Goal: Task Accomplishment & Management: Use online tool/utility

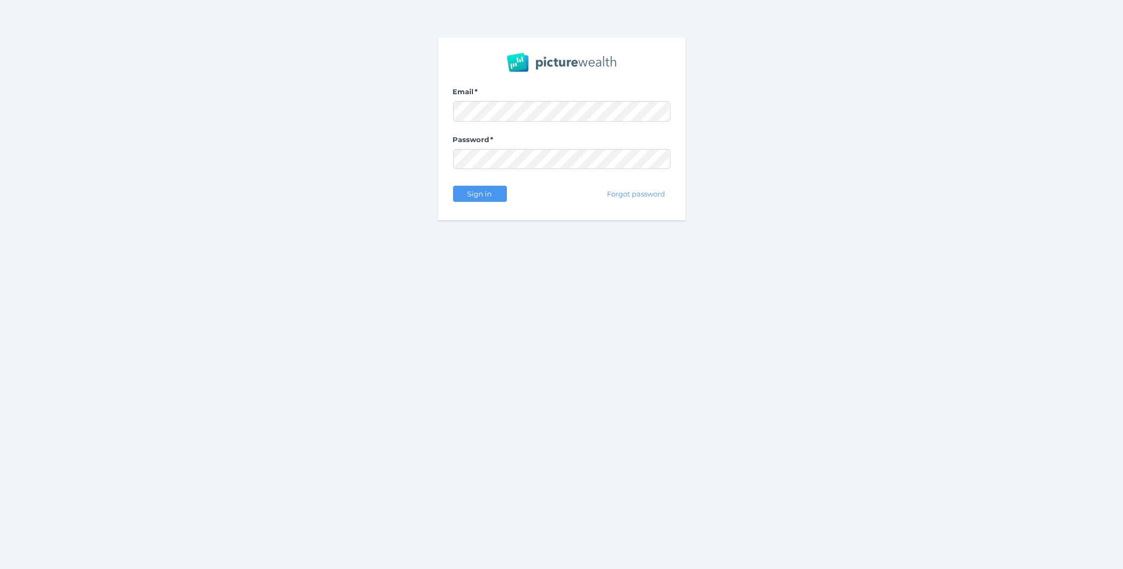
click at [469, 196] on span "Sign in" at bounding box center [480, 193] width 34 height 9
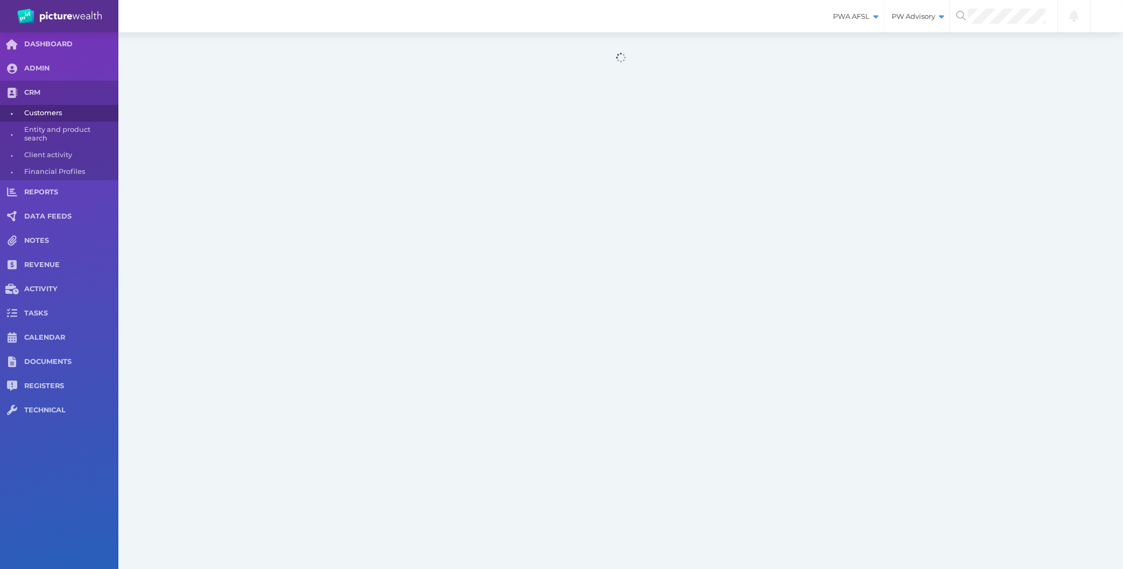
select select "25"
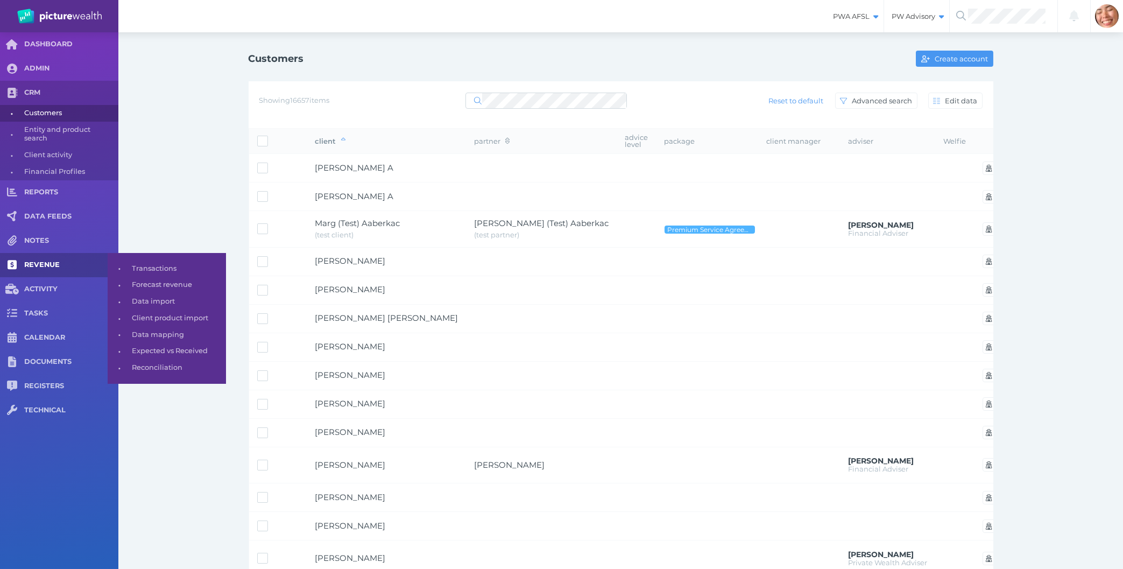
click at [37, 272] on link "REVENUE" at bounding box center [59, 265] width 118 height 24
select select "25"
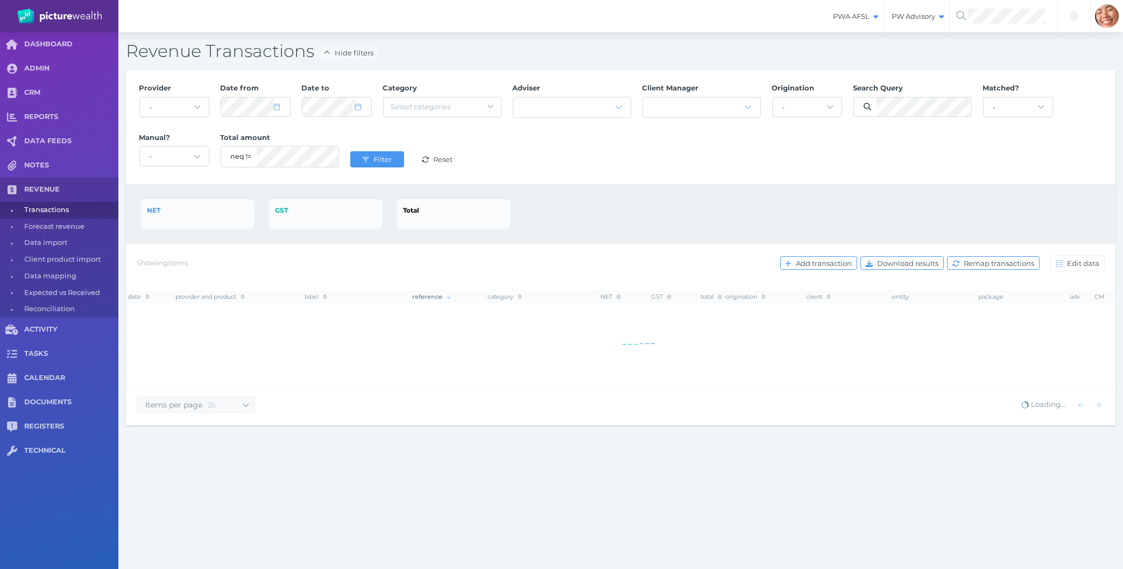
click at [552, 160] on div "Provider - Acuity Fee Revenue Acuity Trustee Advocate Private Wealth Pty Ltd AI…" at bounding box center [620, 127] width 975 height 99
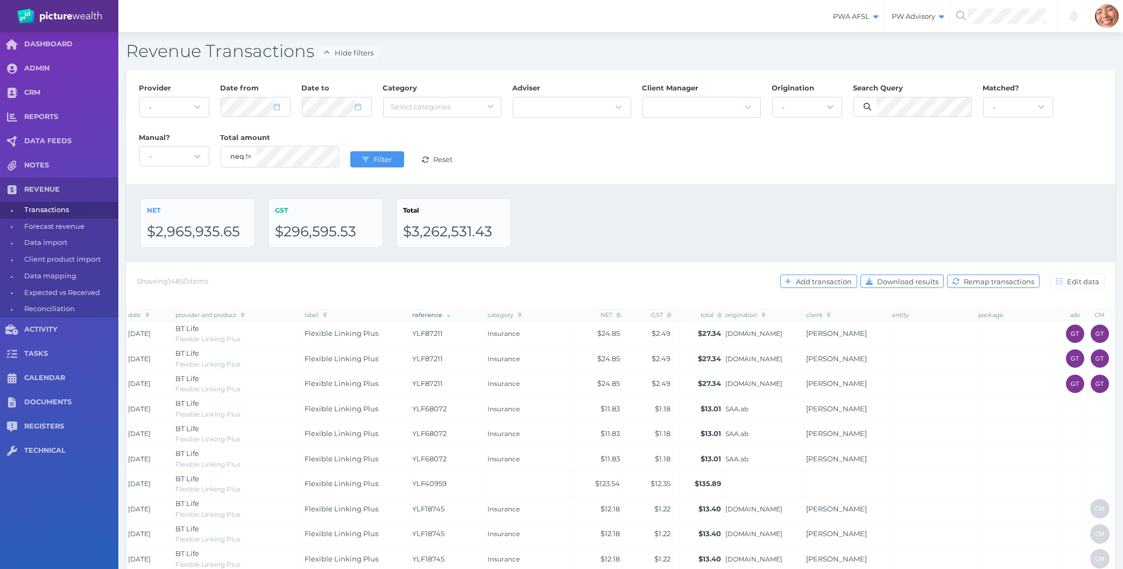
click at [728, 185] on div "NET $2,965,935.65 GST $296,595.53 Total $3,262,531.43" at bounding box center [621, 223] width 990 height 78
drag, startPoint x: 372, startPoint y: 153, endPoint x: 484, endPoint y: 160, distance: 112.7
click at [374, 153] on button "Filter" at bounding box center [377, 159] width 54 height 16
click at [599, 166] on div "Provider - Acuity Fee Revenue Acuity Trustee Advocate Private Wealth Pty Ltd AI…" at bounding box center [620, 127] width 975 height 99
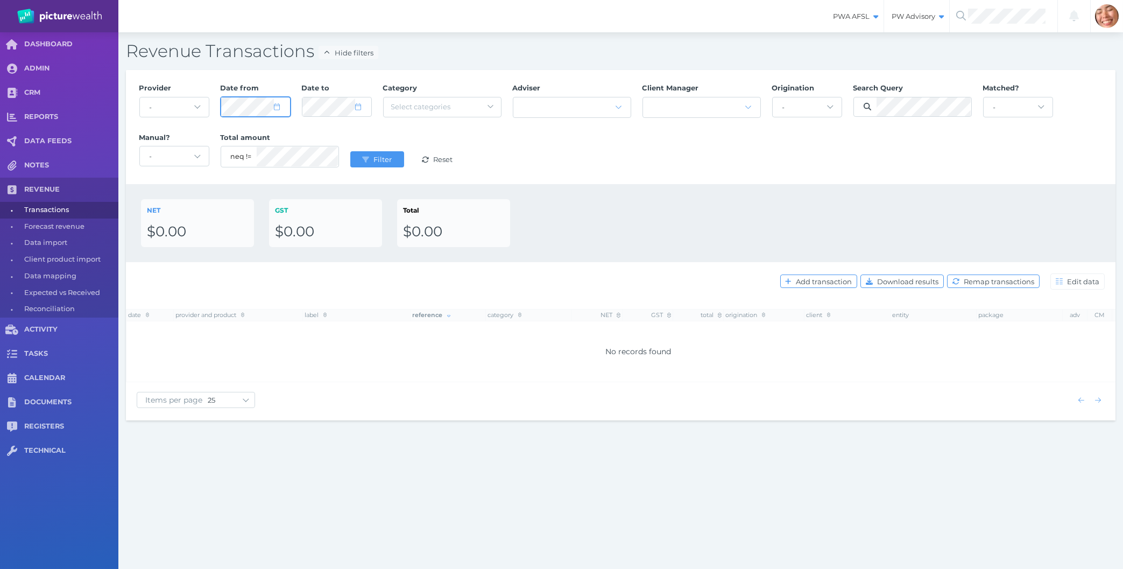
select select "6"
select select "2025"
select select "6"
select select "2025"
select select "5"
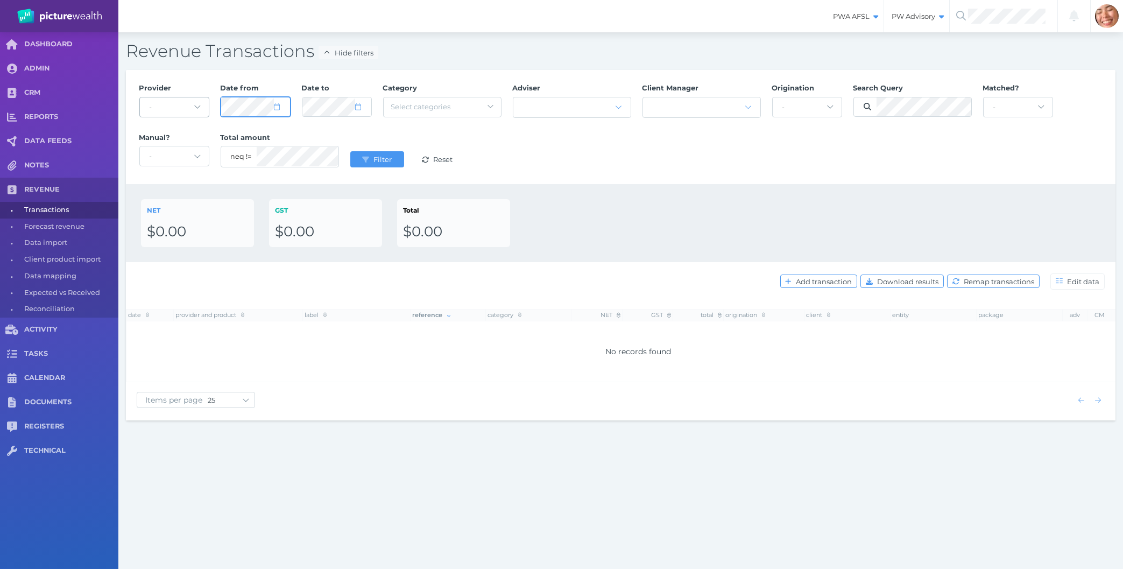
select select "2024"
click at [350, 151] on button "Filter" at bounding box center [377, 159] width 54 height 16
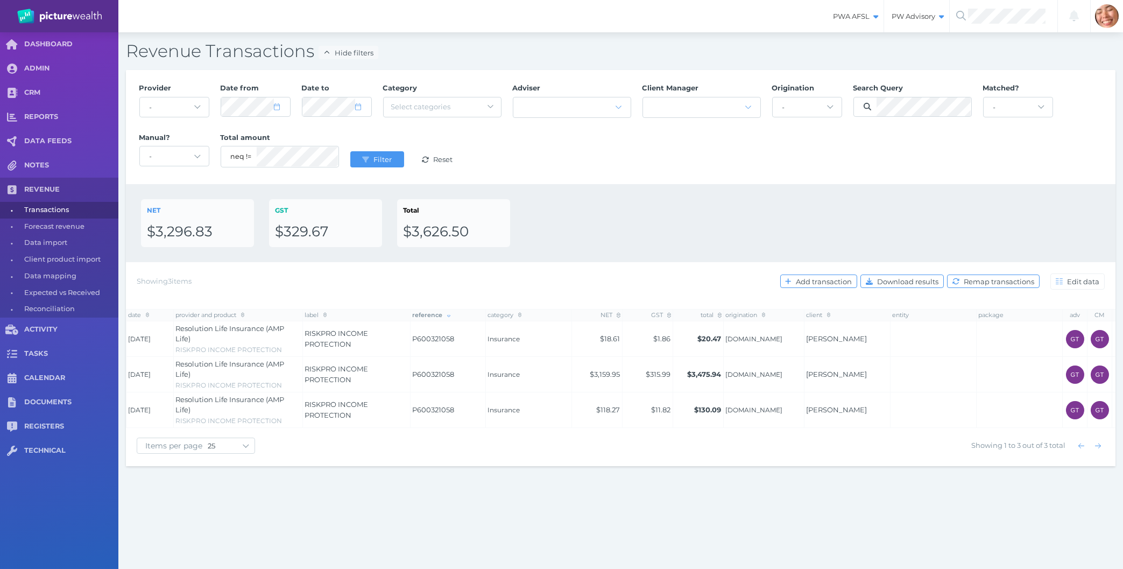
click at [644, 230] on div "NET $3,296.83 GST $329.67 Total $3,626.50" at bounding box center [621, 223] width 960 height 48
drag, startPoint x: 624, startPoint y: 243, endPoint x: 948, endPoint y: 562, distance: 454.1
click at [948, 562] on div "PWA AFSL Switch to license: PWA AFSL NEO AFSL (inactive) PW Advisory Switch to …" at bounding box center [561, 284] width 1123 height 569
click at [926, 519] on div "PWA AFSL Switch to license: PWA AFSL NEO AFSL (inactive) PW Advisory Switch to …" at bounding box center [561, 284] width 1123 height 569
drag, startPoint x: 924, startPoint y: 531, endPoint x: 754, endPoint y: 230, distance: 346.4
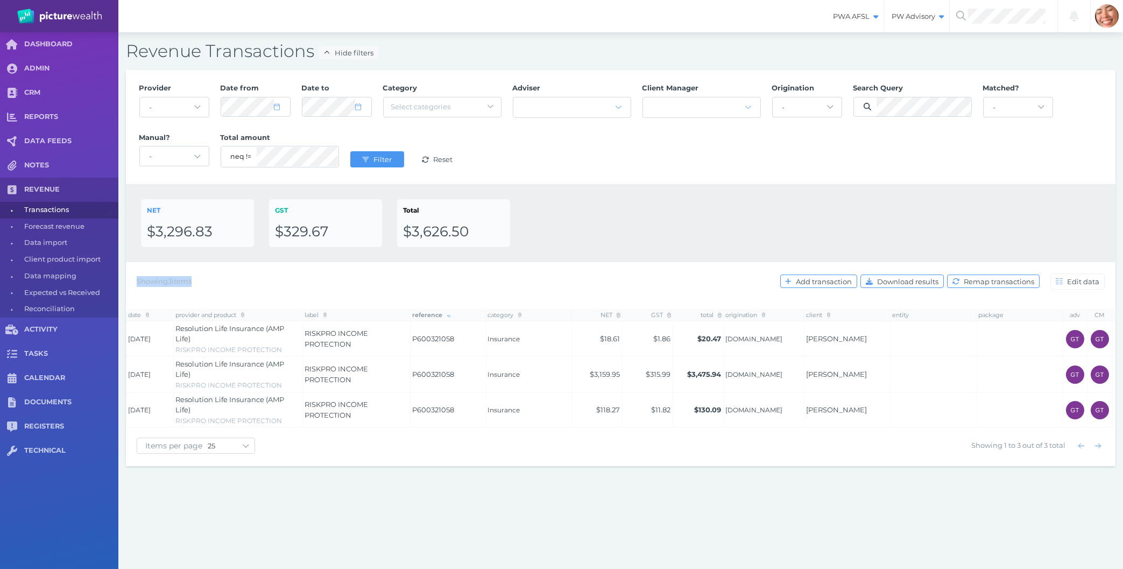
click at [754, 230] on div "PWA AFSL Switch to license: PWA AFSL NEO AFSL (inactive) PW Advisory Switch to …" at bounding box center [561, 284] width 1123 height 569
click at [754, 230] on div "NET $3,296.83 GST $329.67 Total $3,626.50" at bounding box center [621, 223] width 960 height 48
select select "6"
select select "2024"
click at [350, 151] on button "Filter" at bounding box center [377, 159] width 54 height 16
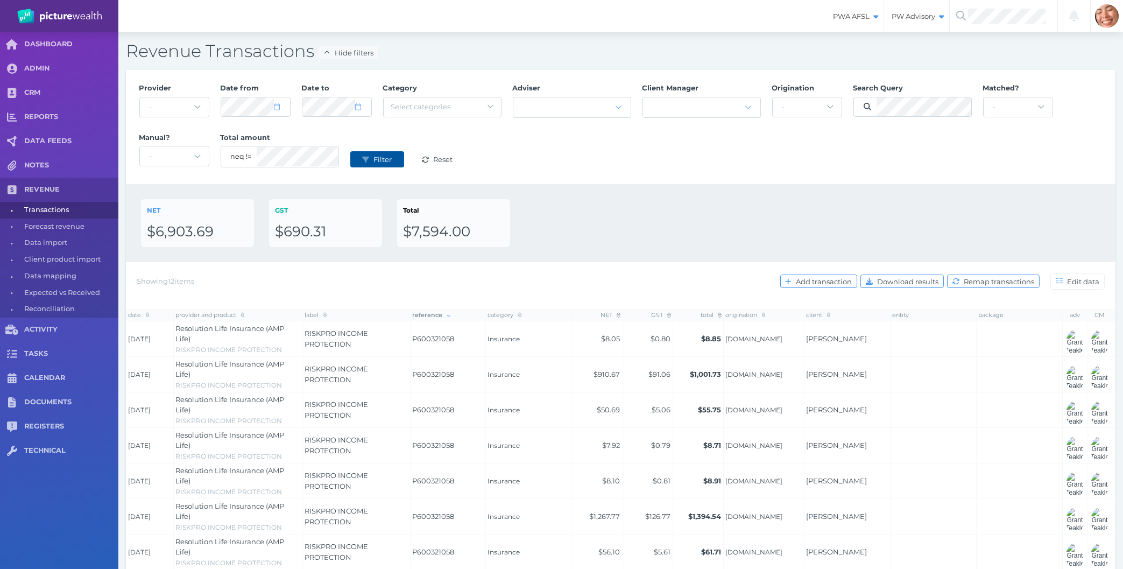
click at [358, 157] on span "submit" at bounding box center [364, 159] width 14 height 9
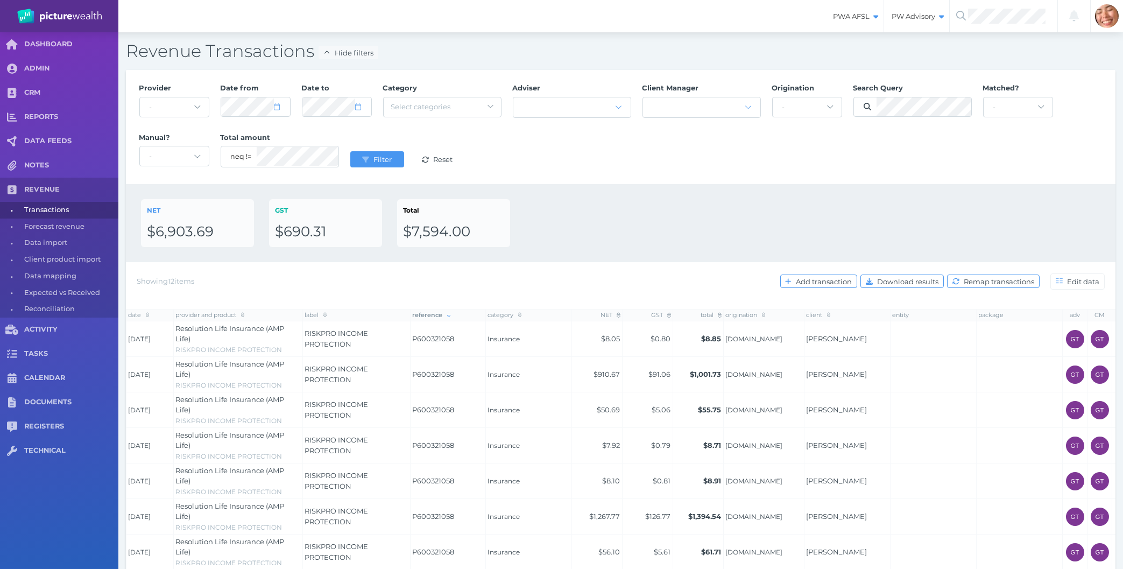
click at [601, 175] on div "Provider - Acuity Fee Revenue Acuity Trustee Advocate Private Wealth Pty Ltd AI…" at bounding box center [620, 127] width 975 height 99
click at [152, 314] on th "date" at bounding box center [149, 315] width 47 height 12
click at [144, 315] on span "date" at bounding box center [140, 315] width 23 height 8
click at [931, 280] on span "Download results" at bounding box center [909, 281] width 68 height 9
